Goal: Task Accomplishment & Management: Use online tool/utility

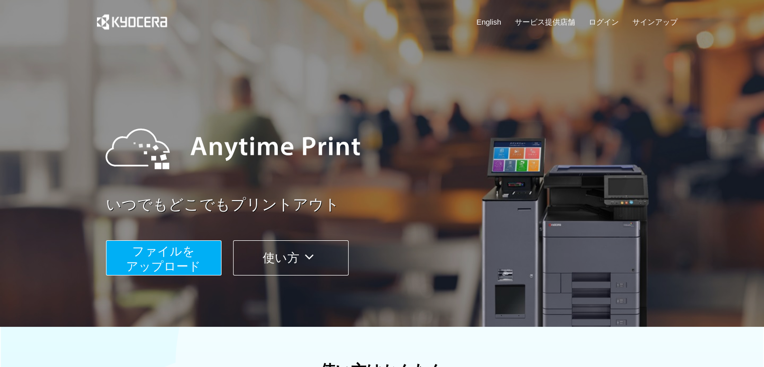
drag, startPoint x: 176, startPoint y: 247, endPoint x: 112, endPoint y: 225, distance: 67.7
click at [112, 225] on div "いつでもどこでもプリントアウト ファイルを ​​アップロード 使い方" at bounding box center [395, 190] width 578 height 172
click at [440, 133] on div at bounding box center [389, 149] width 588 height 90
click at [169, 248] on span "ファイルを ​​アップロード" at bounding box center [163, 258] width 75 height 29
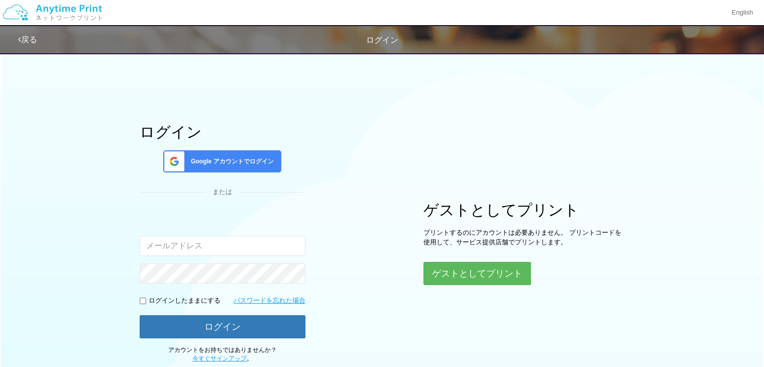
click at [188, 248] on input "email" at bounding box center [223, 246] width 166 height 20
drag, startPoint x: 464, startPoint y: 260, endPoint x: 460, endPoint y: 273, distance: 13.0
click at [460, 273] on div "ゲストとしてプリント プリントするのにアカウントは必要ありません。 プリントコードを使用して、サービス提供店舗でプリントします。 ゲストとしてプリント" at bounding box center [524, 243] width 201 height 83
click at [460, 273] on button "ゲストとしてプリント" at bounding box center [477, 273] width 107 height 22
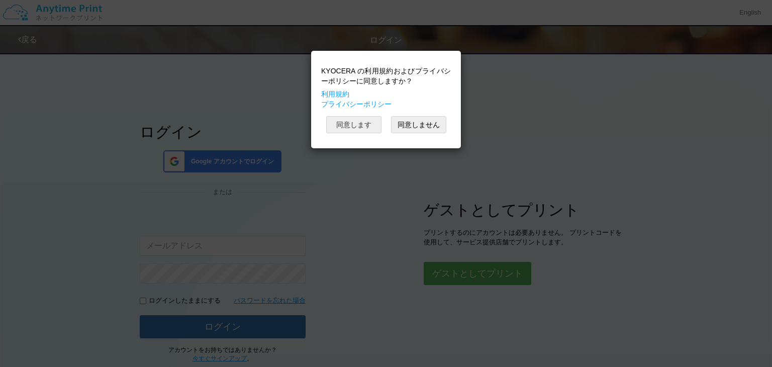
click at [356, 125] on button "同意します" at bounding box center [353, 124] width 55 height 17
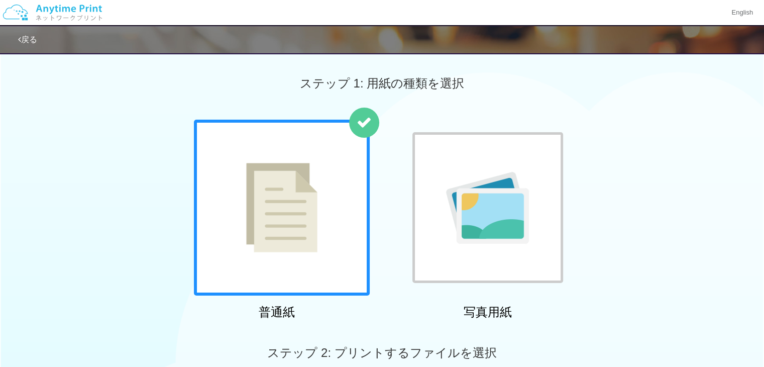
click at [316, 206] on img at bounding box center [281, 207] width 71 height 89
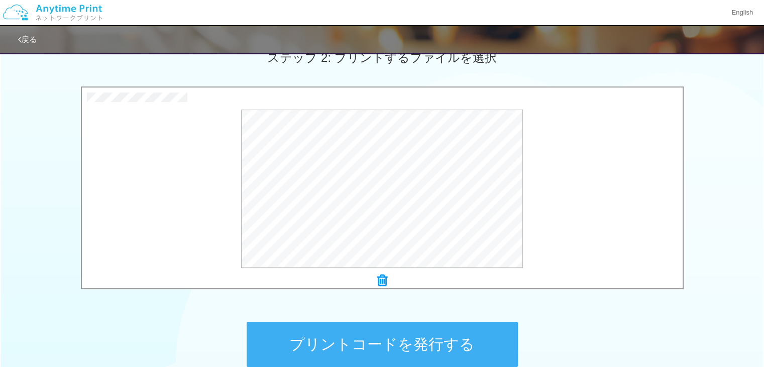
scroll to position [397, 0]
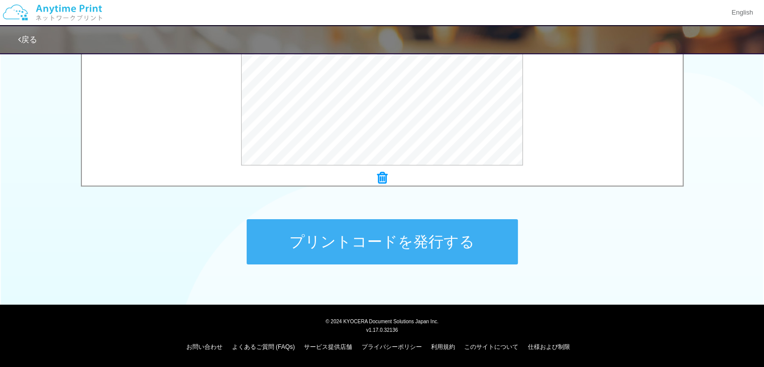
click at [382, 240] on button "プリントコードを発行する" at bounding box center [382, 241] width 271 height 45
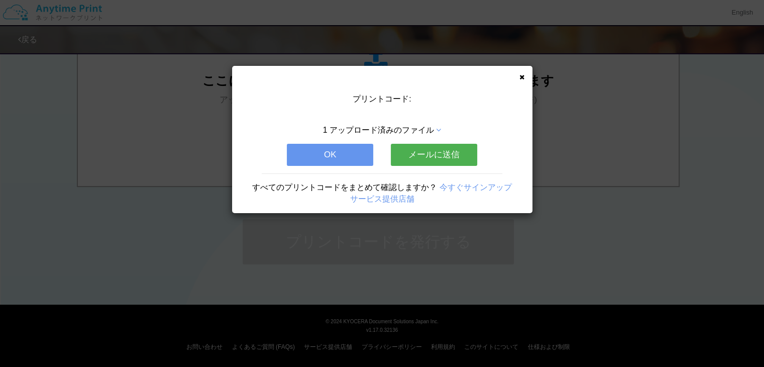
scroll to position [0, 0]
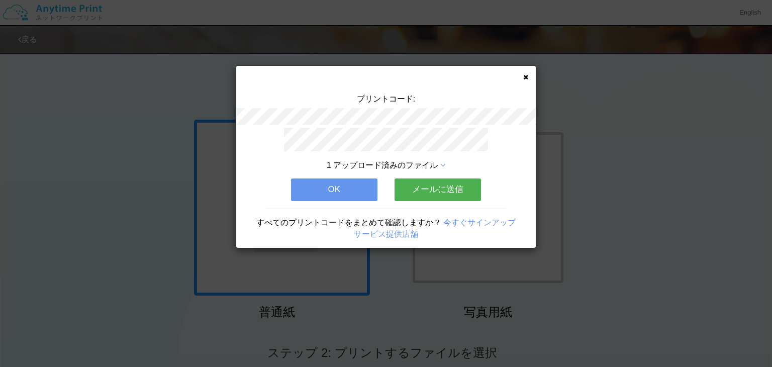
click at [432, 185] on button "メールに送信" at bounding box center [437, 189] width 86 height 22
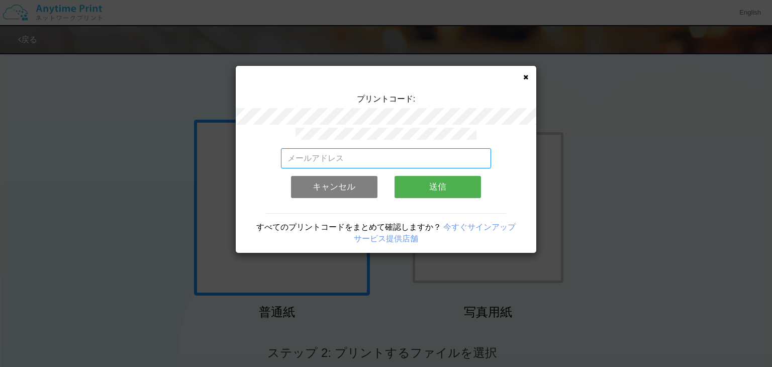
click at [368, 151] on input "email" at bounding box center [386, 158] width 211 height 20
type input "J"
type input "Ｊ"
type input "J"
type input "Ｊ"
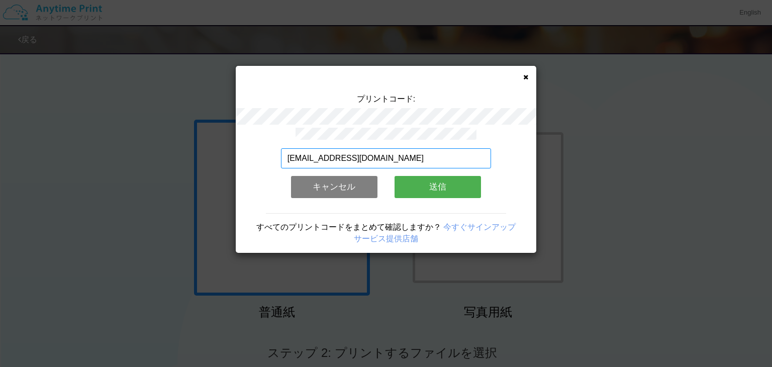
type input "[EMAIL_ADDRESS][DOMAIN_NAME]"
click at [431, 183] on button "送信" at bounding box center [437, 187] width 86 height 22
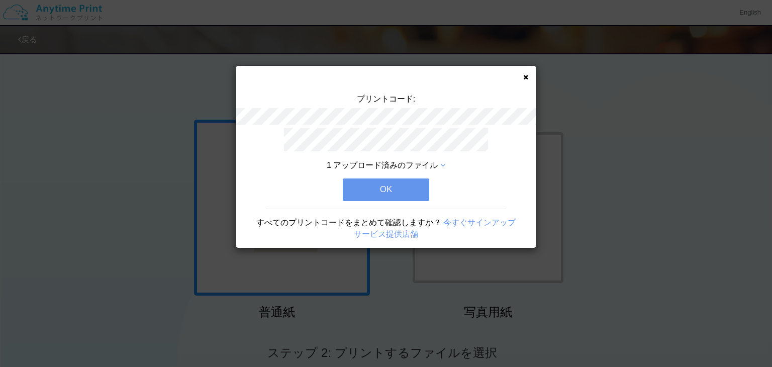
drag, startPoint x: 402, startPoint y: 185, endPoint x: 398, endPoint y: 181, distance: 5.3
click at [398, 181] on button "OK" at bounding box center [386, 189] width 86 height 22
